Goal: Task Accomplishment & Management: Manage account settings

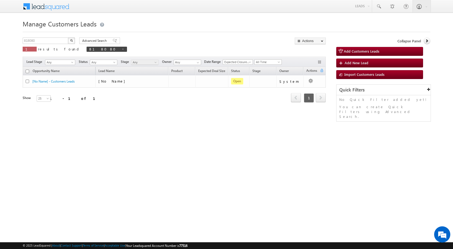
click at [70, 39] on button "button" at bounding box center [71, 41] width 7 height 6
click at [122, 48] on span at bounding box center [123, 49] width 3 height 3
type input "Search Customers Leads"
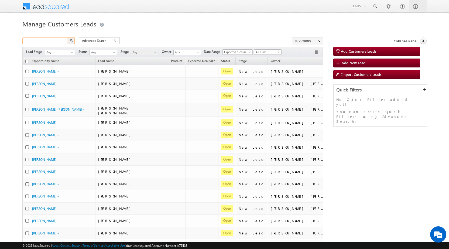
click at [47, 40] on input "text" at bounding box center [45, 41] width 46 height 6
paste input "841729"
type input "841729"
click at [72, 40] on img "button" at bounding box center [71, 40] width 3 height 3
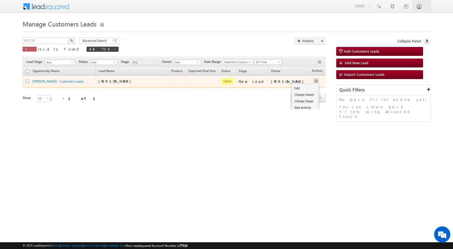
click at [312, 81] on div "Edit Change Owner Change Stage Add Activity Add Task Delete" at bounding box center [316, 81] width 9 height 7
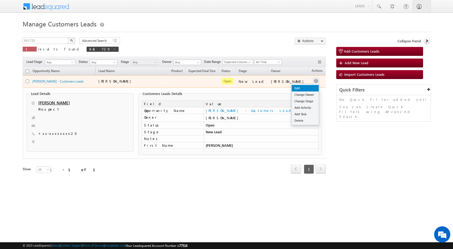
click at [299, 87] on link "Edit" at bounding box center [305, 88] width 27 height 6
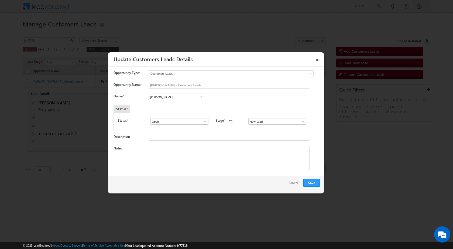
click at [301, 120] on span at bounding box center [303, 121] width 5 height 4
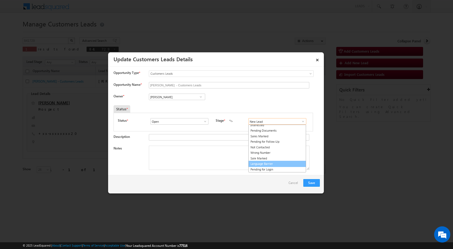
scroll to position [8, 0]
click at [258, 159] on link "Sale Marked" at bounding box center [278, 158] width 58 height 6
type input "Sale Marked"
click at [232, 102] on div "Owner * Kunal Kumar Kunal Kumar Kunal Kumar" at bounding box center [217, 98] width 206 height 9
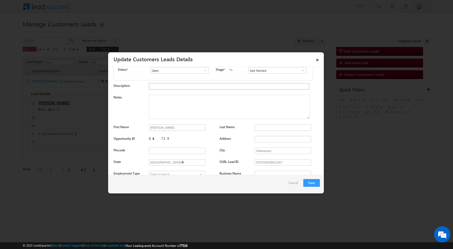
scroll to position [0, 0]
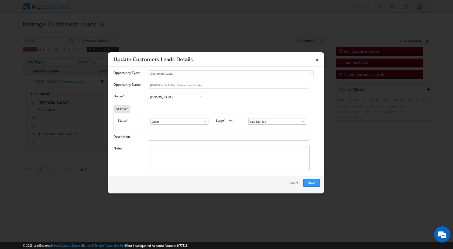
click at [167, 155] on textarea "Notes" at bounding box center [229, 158] width 161 height 24
paste textarea "841729 - VB_Know_More - BRIJMOHAN KUMAR - 9759911620 - SAHARANPUR 247001 - CONS…"
type textarea "841729 - VB_Know_More - BRIJMOHAN KUMAR - 9759911620 - SAHARANPUR 247001 - CONS…"
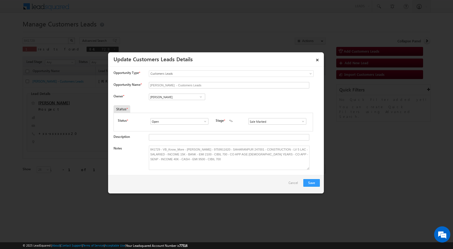
click at [182, 188] on div "Save Cancel" at bounding box center [216, 184] width 216 height 18
click at [174, 96] on input "Kunal Kumar" at bounding box center [177, 97] width 56 height 6
paste input "kunal.kumar1@sgrlimited.in"
click at [174, 107] on span "kunal.kumar1@sgrlimited.in" at bounding box center [175, 108] width 49 height 4
type input "Kunal Kumar"
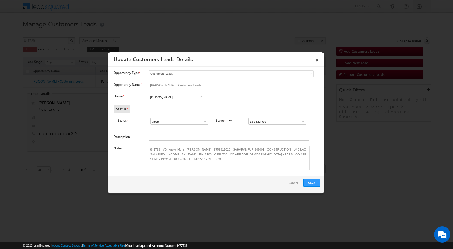
click at [235, 102] on div "Owner * Kunal Kumar Kunal Kumar Kunal Kumar Kunal Kumar Kunal Kumar 224e34ef-76…" at bounding box center [217, 98] width 206 height 9
click at [312, 183] on button "Save" at bounding box center [312, 183] width 16 height 8
